Goal: Register for event/course

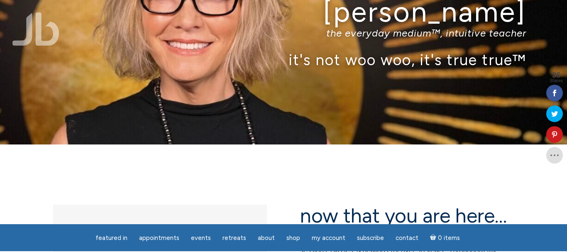
scroll to position [83, 0]
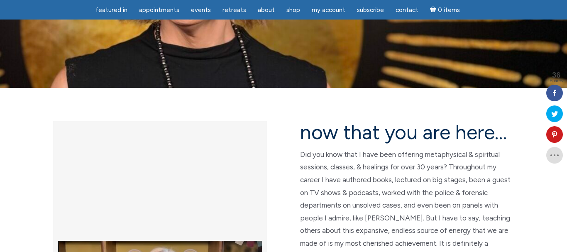
click at [443, 159] on p "Did you know that I have been offering metaphysical & spiritual sessions, class…" at bounding box center [407, 211] width 214 height 127
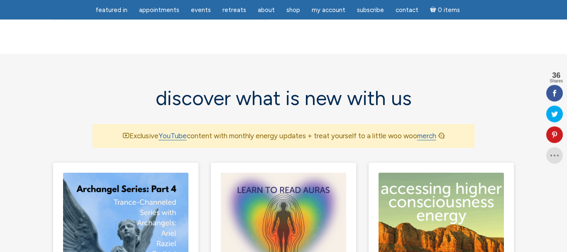
scroll to position [485, 0]
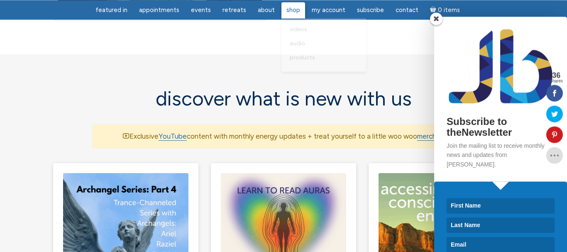
click at [295, 11] on span "Shop" at bounding box center [293, 9] width 14 height 7
click at [436, 16] on span at bounding box center [436, 18] width 12 height 12
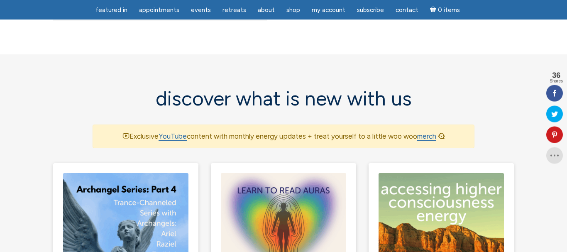
click at [290, 13] on span "Shop" at bounding box center [293, 9] width 14 height 7
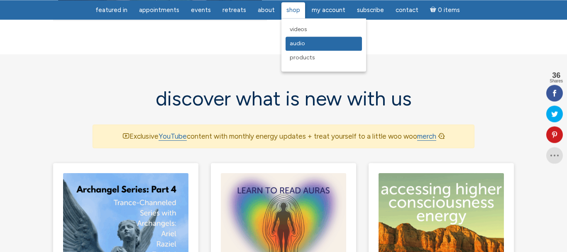
click at [296, 49] on link "Audio" at bounding box center [323, 43] width 76 height 14
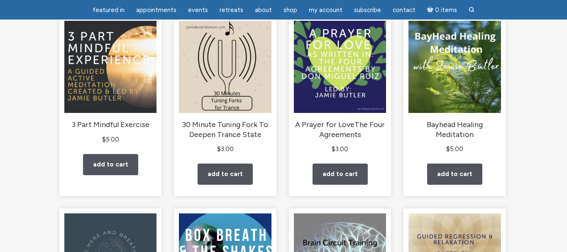
scroll to position [126, 0]
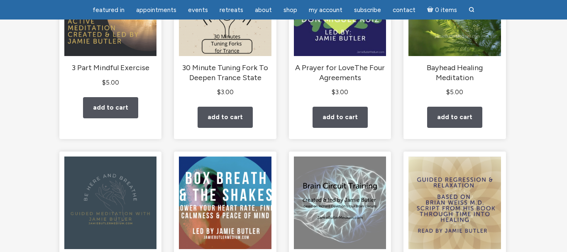
click at [409, 135] on li "Bayhead Healing Meditation $ 5.00 Add to cart" at bounding box center [454, 49] width 102 height 180
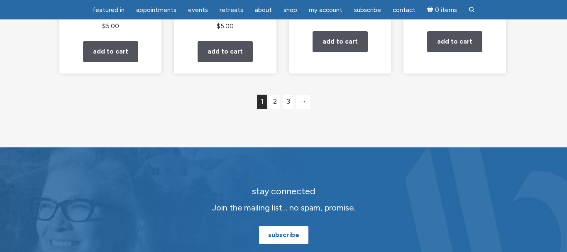
scroll to position [832, 0]
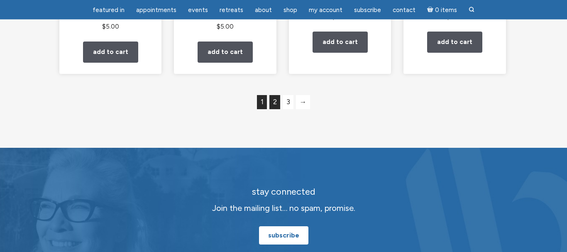
click at [275, 109] on link "2" at bounding box center [274, 102] width 11 height 14
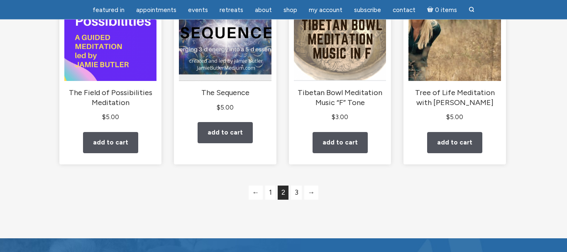
scroll to position [763, 0]
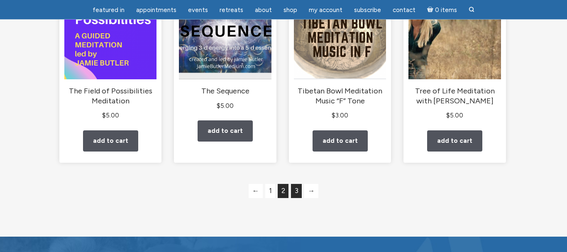
click at [294, 198] on link "3" at bounding box center [296, 191] width 11 height 14
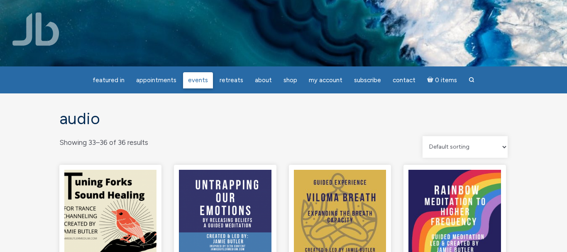
click at [204, 85] on link "Events" at bounding box center [198, 80] width 30 height 16
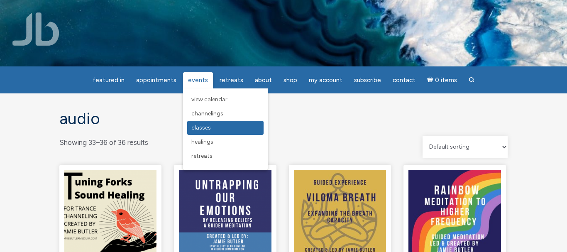
click at [213, 133] on link "Classes" at bounding box center [225, 128] width 76 height 14
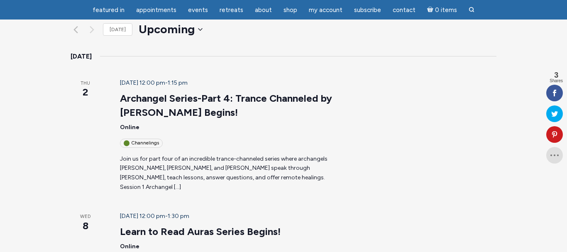
scroll to position [101, 0]
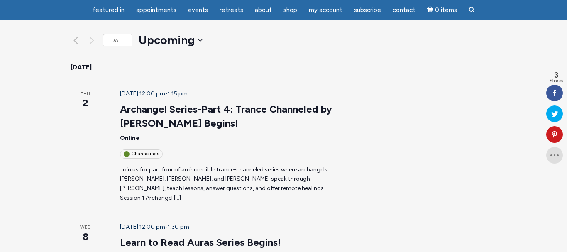
click at [245, 102] on h3 "Archangel Series-Part 4: Trance Channeled by [PERSON_NAME] Begins!" at bounding box center [227, 116] width 215 height 28
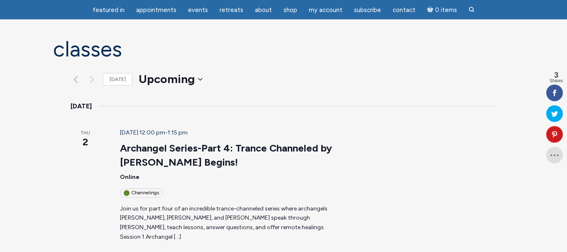
scroll to position [61, 0]
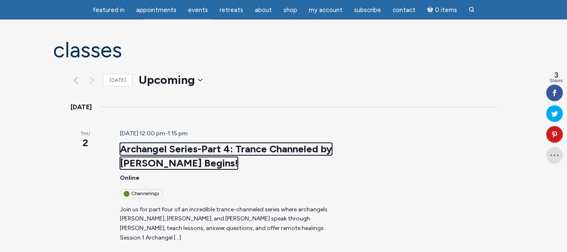
click at [238, 143] on link "Archangel Series-Part 4: Trance Channeled by [PERSON_NAME] Begins!" at bounding box center [226, 156] width 212 height 27
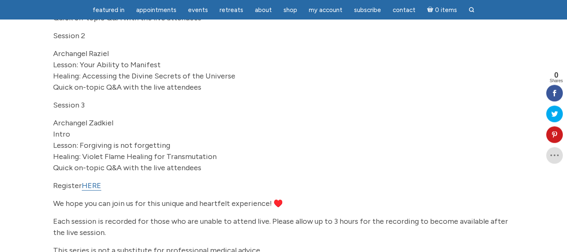
scroll to position [232, 0]
click at [92, 190] on link "HERE" at bounding box center [91, 185] width 19 height 10
